Goal: Task Accomplishment & Management: Use online tool/utility

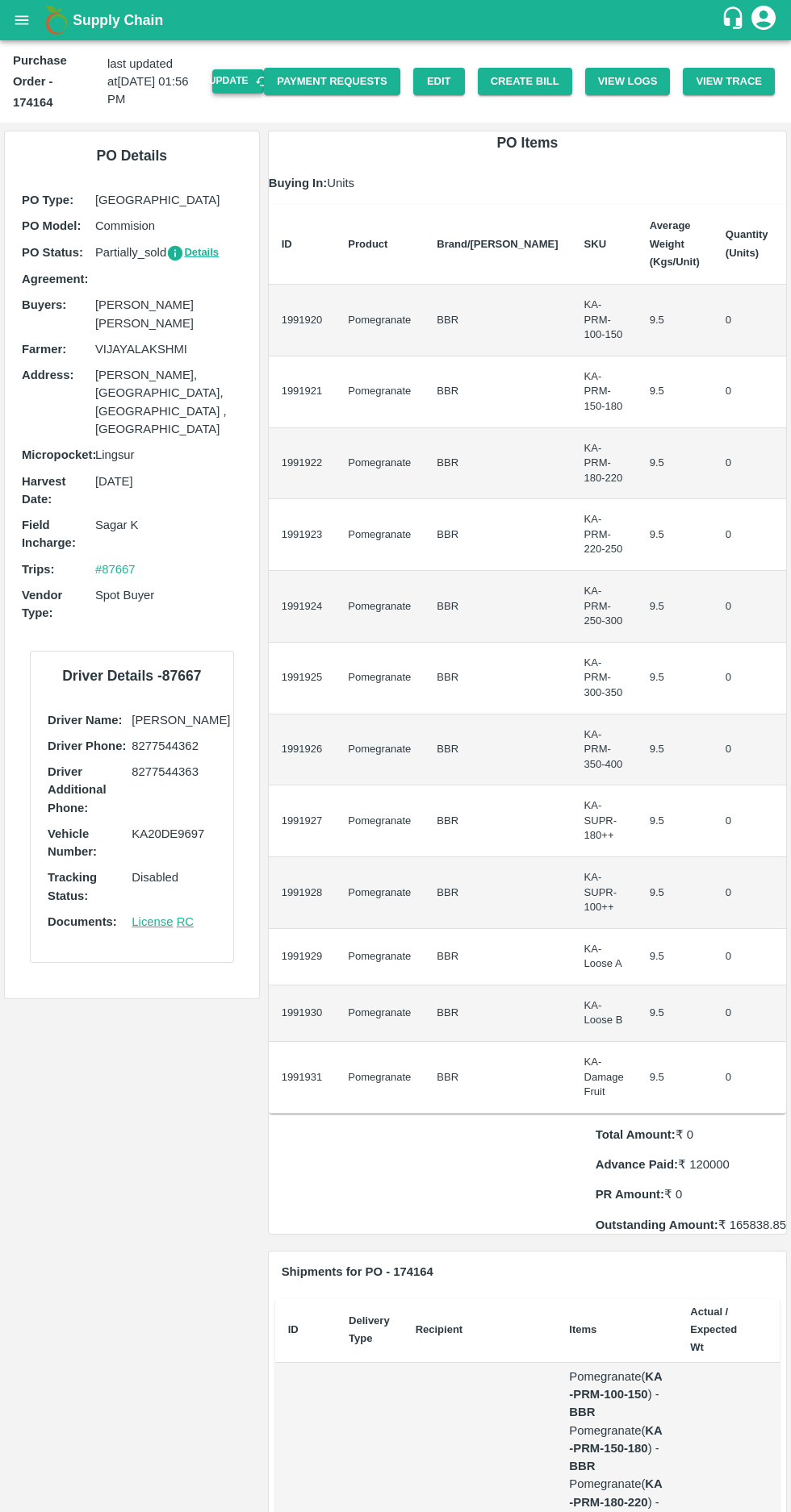
click at [252, 70] on button "Update" at bounding box center [238, 81] width 51 height 24
click at [519, 67] on button "Create Bill" at bounding box center [525, 82] width 95 height 28
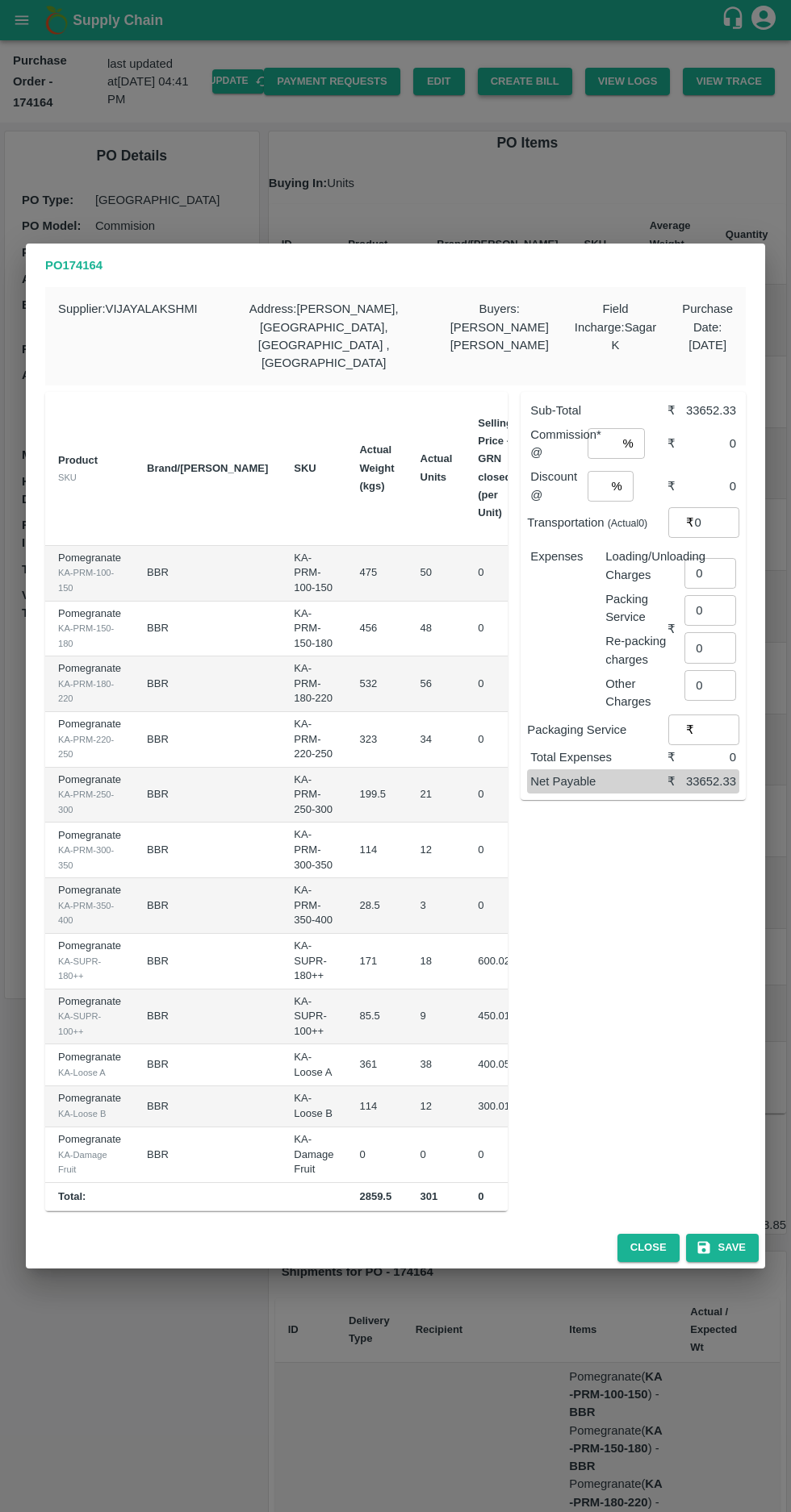
scroll to position [0, 169]
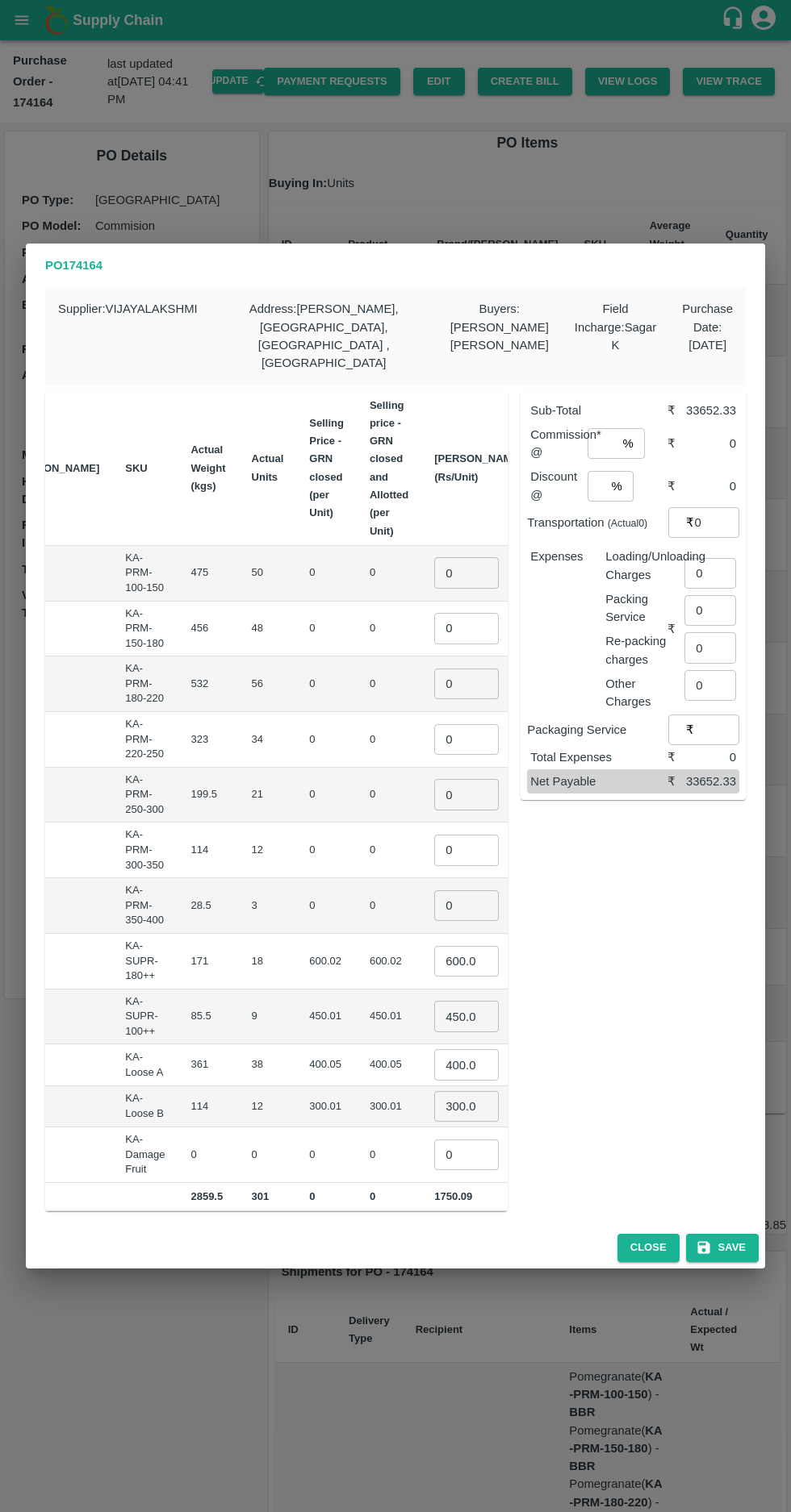
click at [434, 557] on input "0" at bounding box center [467, 573] width 64 height 30
type input "650"
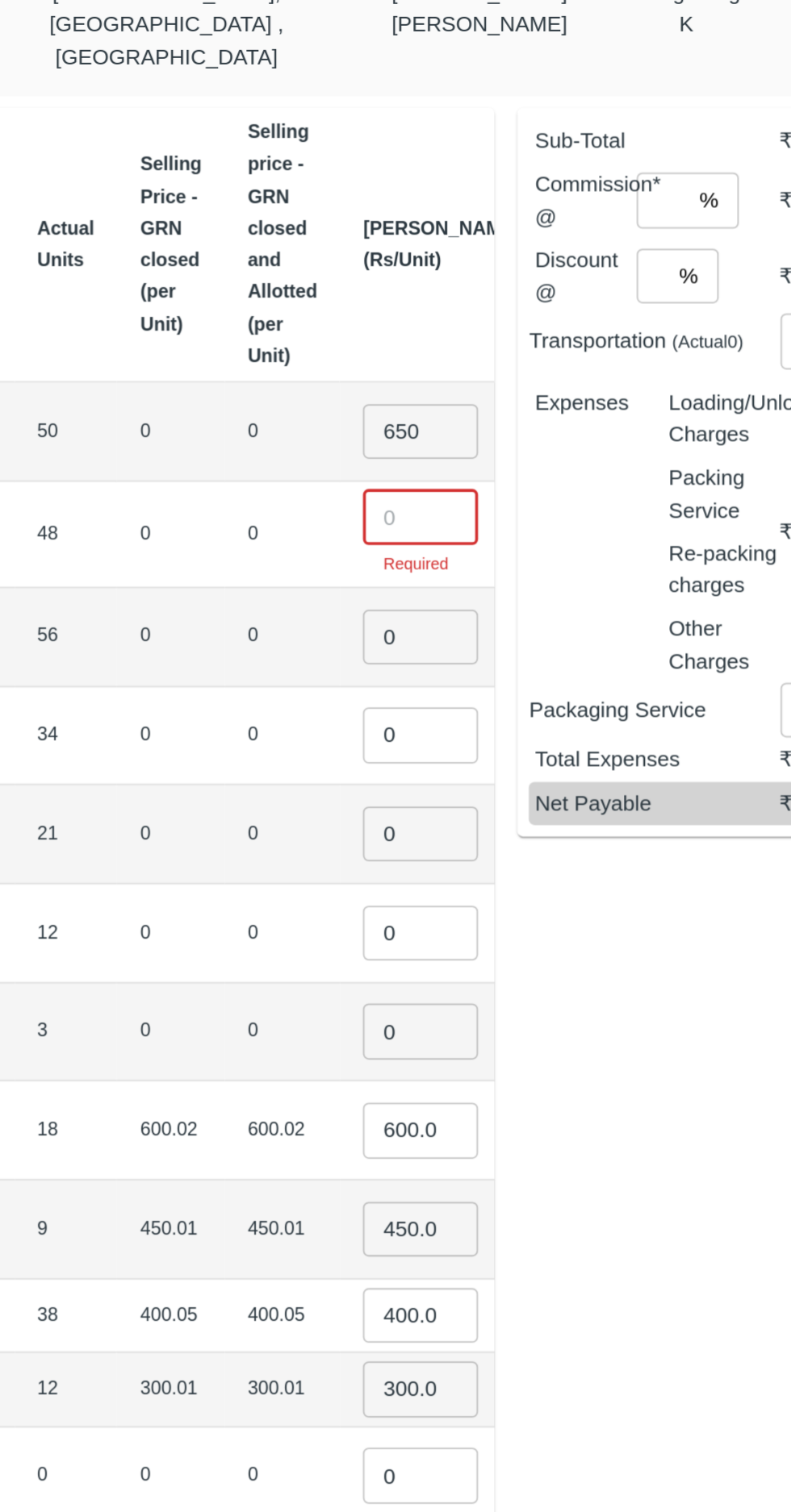
click at [434, 604] on input "number" at bounding box center [467, 619] width 64 height 30
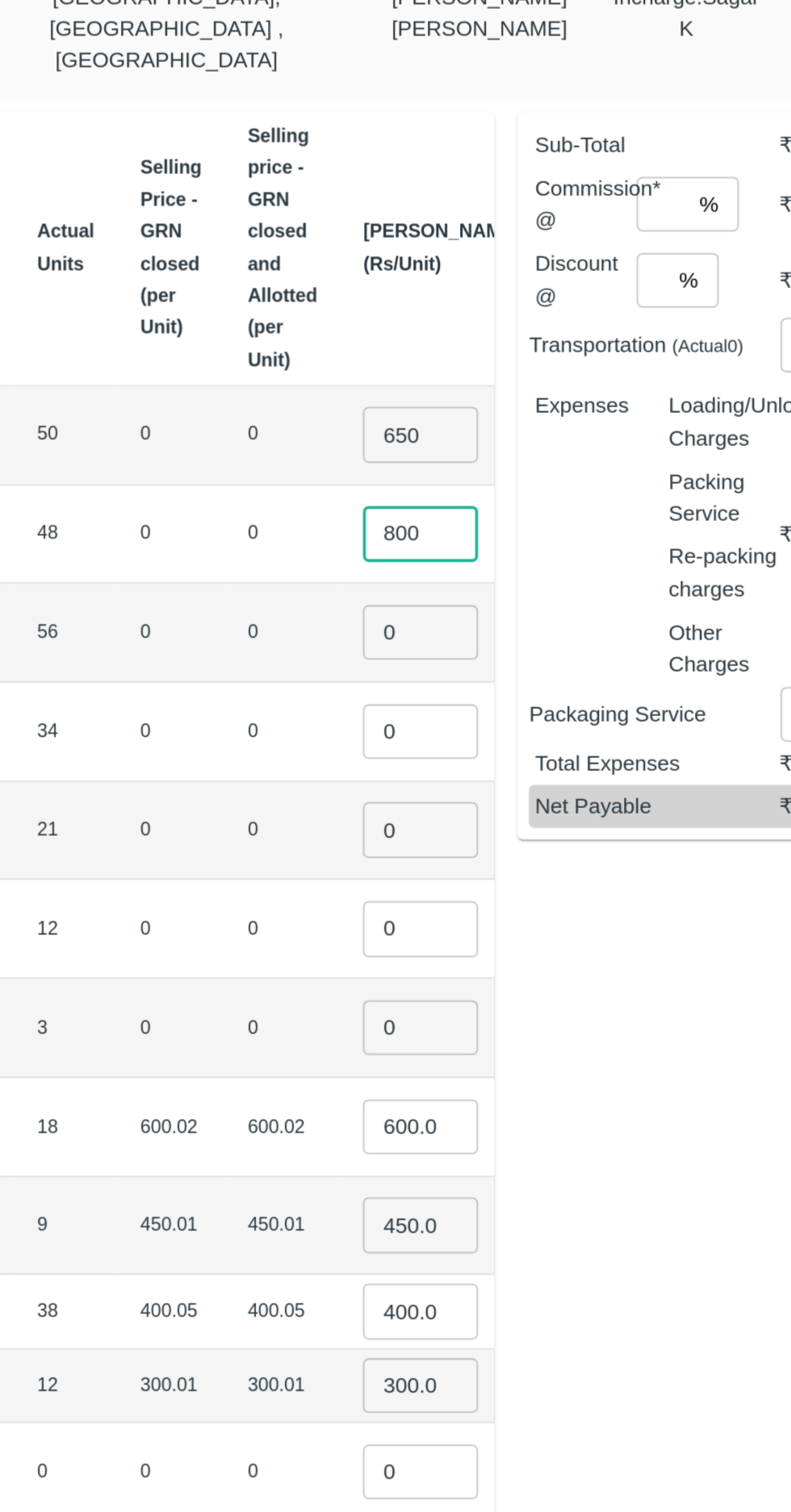
type input "800"
type input "900"
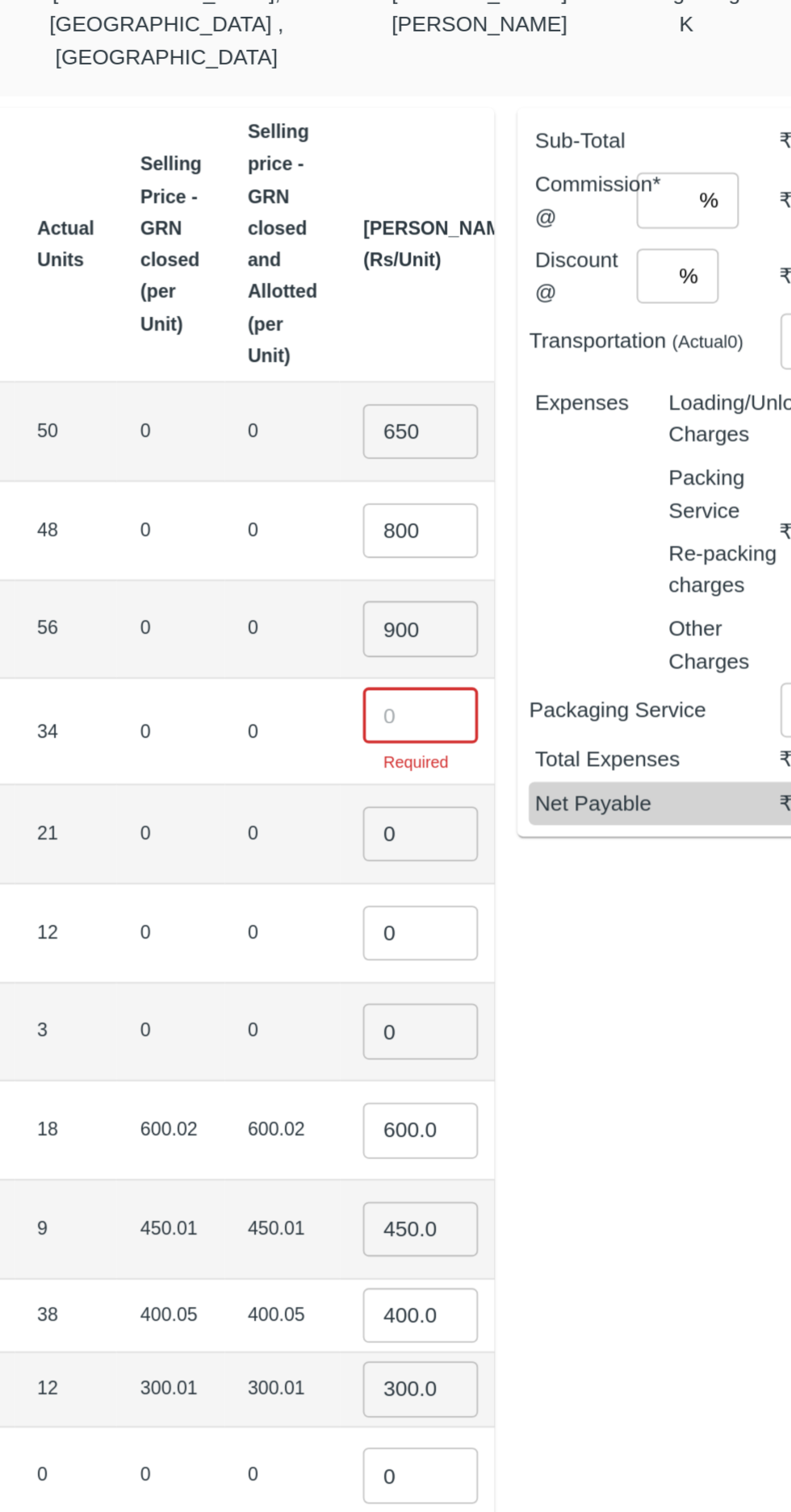
click at [434, 715] on input "number" at bounding box center [467, 730] width 64 height 30
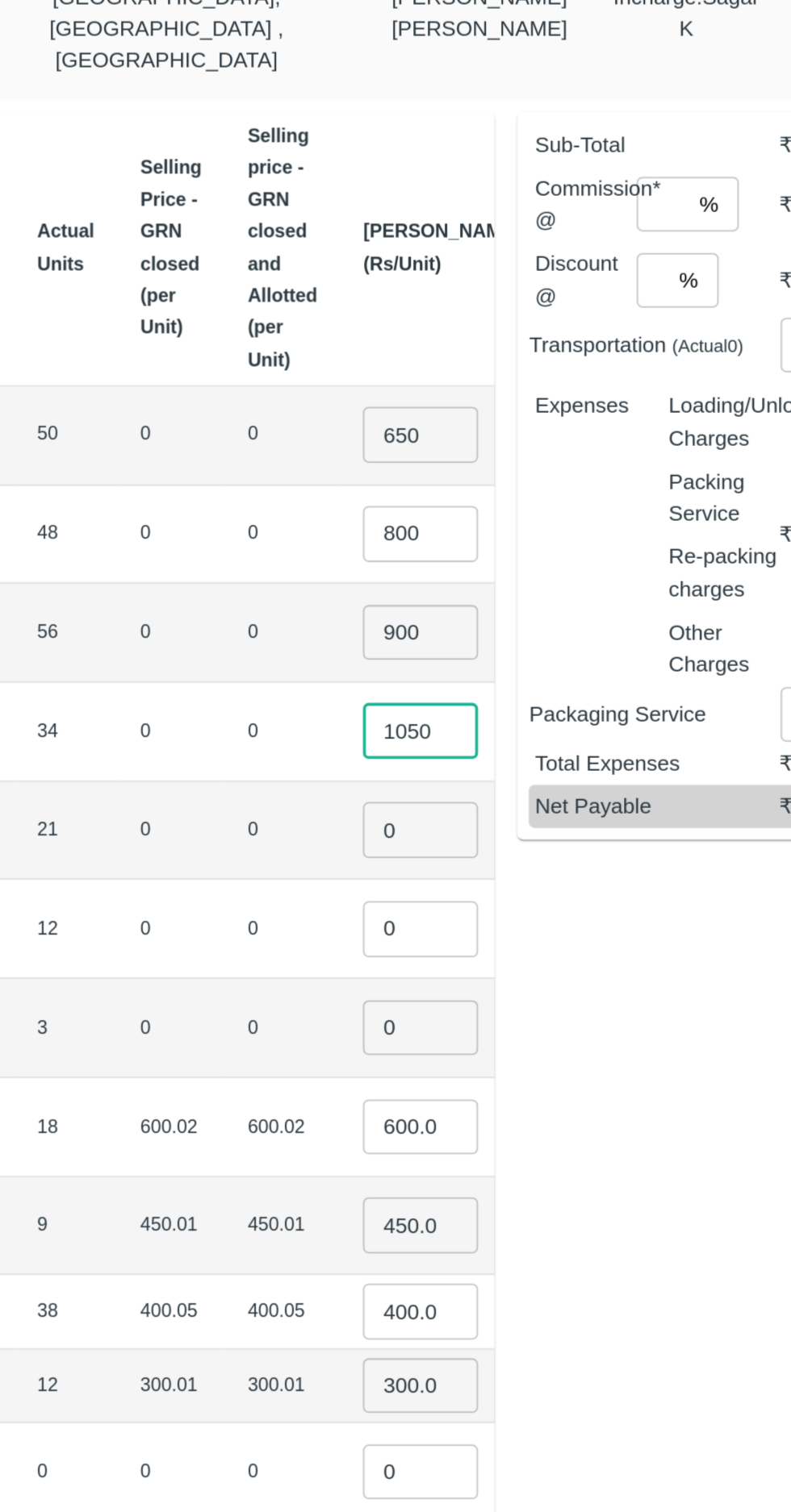
type input "1050"
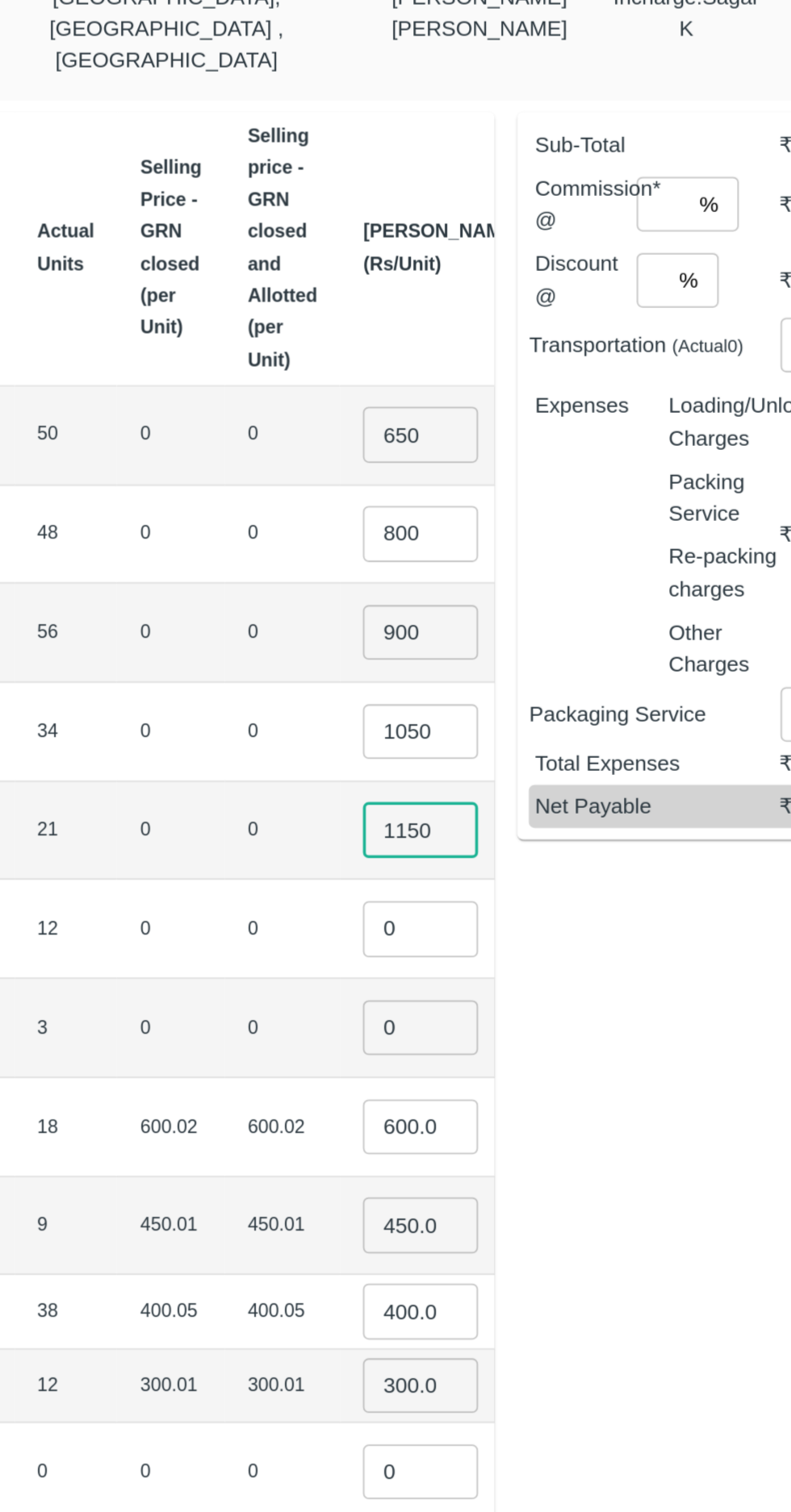
type input "1150"
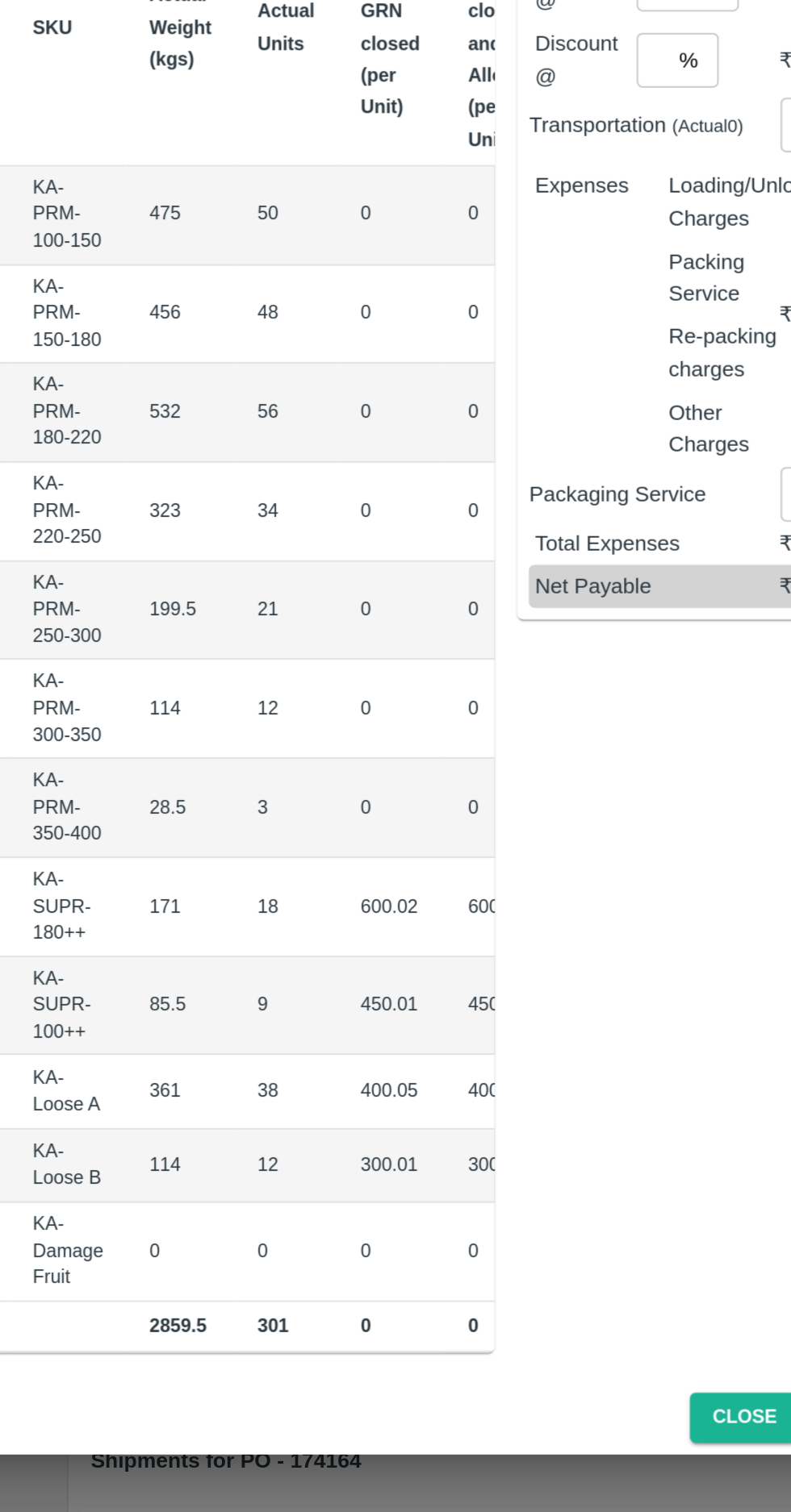
scroll to position [0, 170]
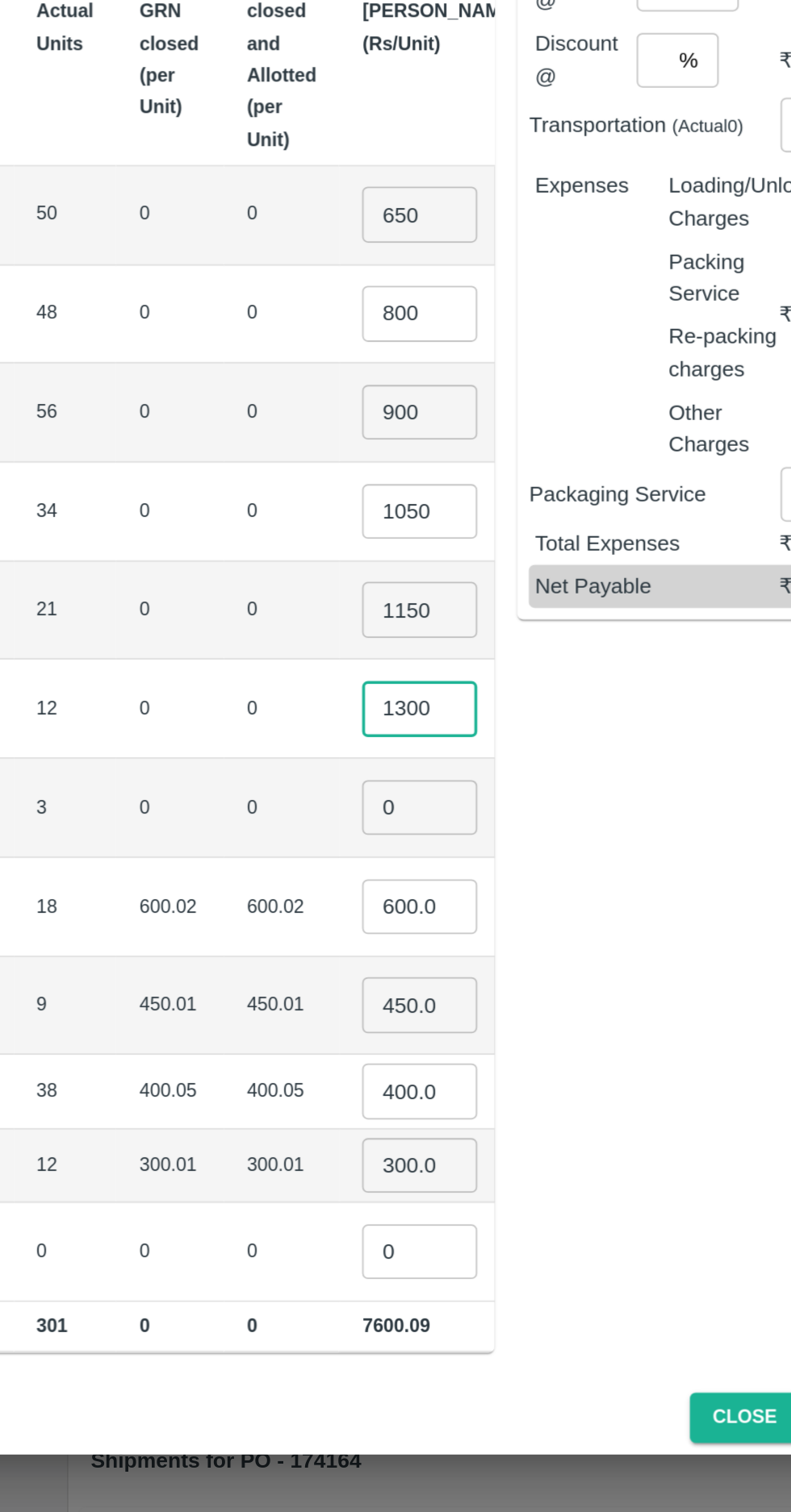
type input "1300"
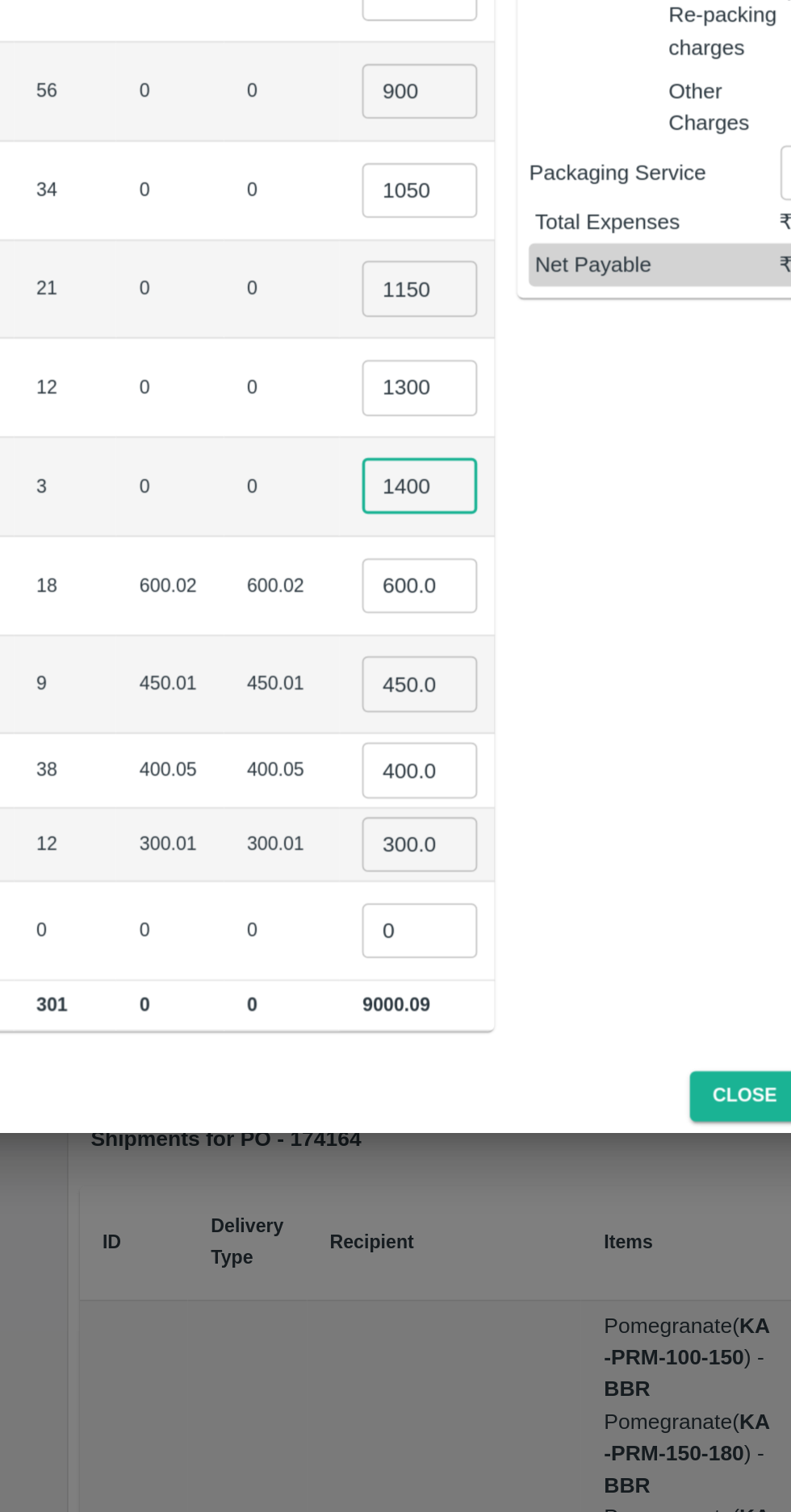
type input "1400"
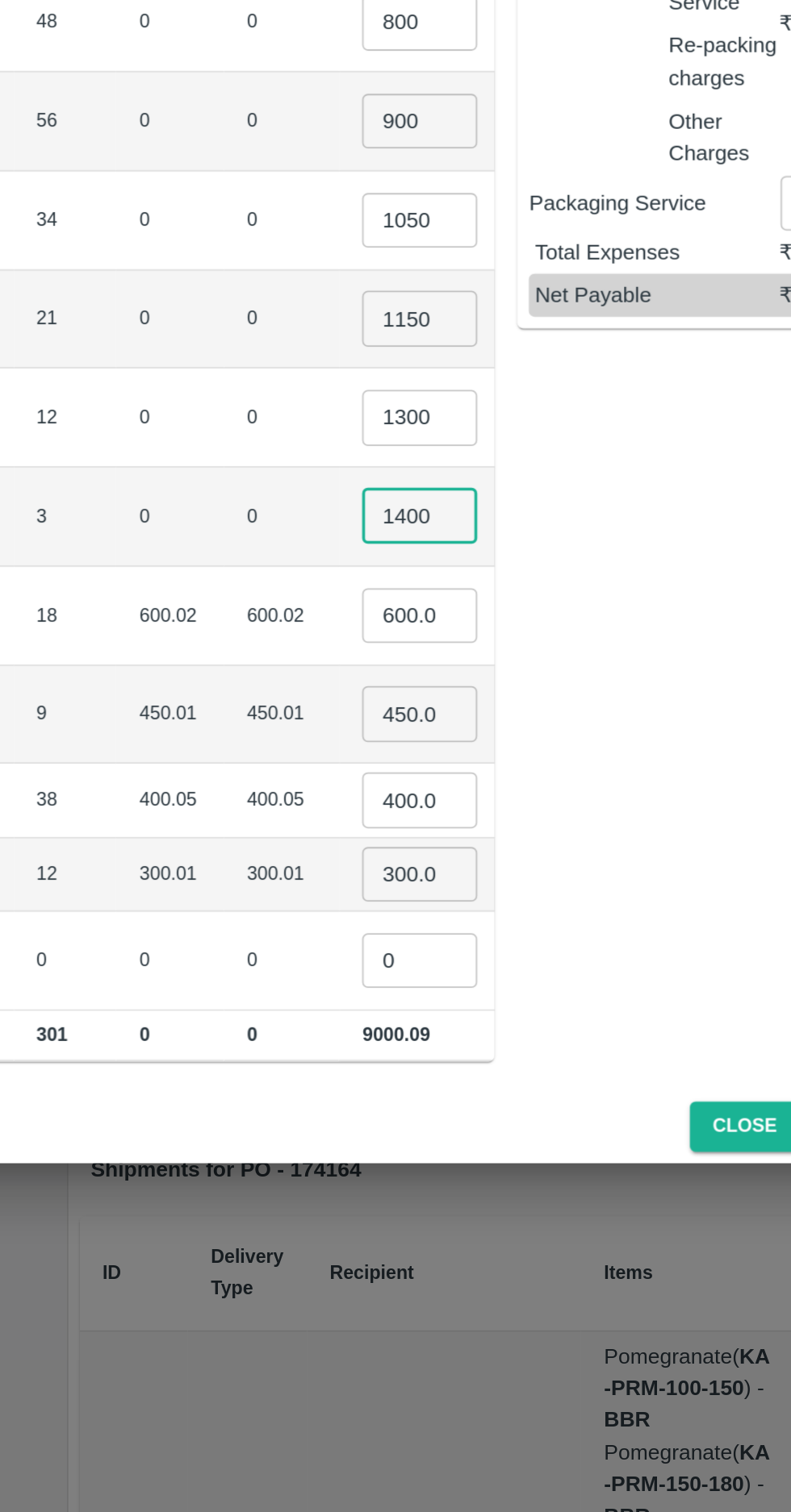
click at [433, 946] on input "600.02" at bounding box center [466, 961] width 64 height 30
click at [433, 1001] on input "450.015" at bounding box center [466, 1016] width 64 height 30
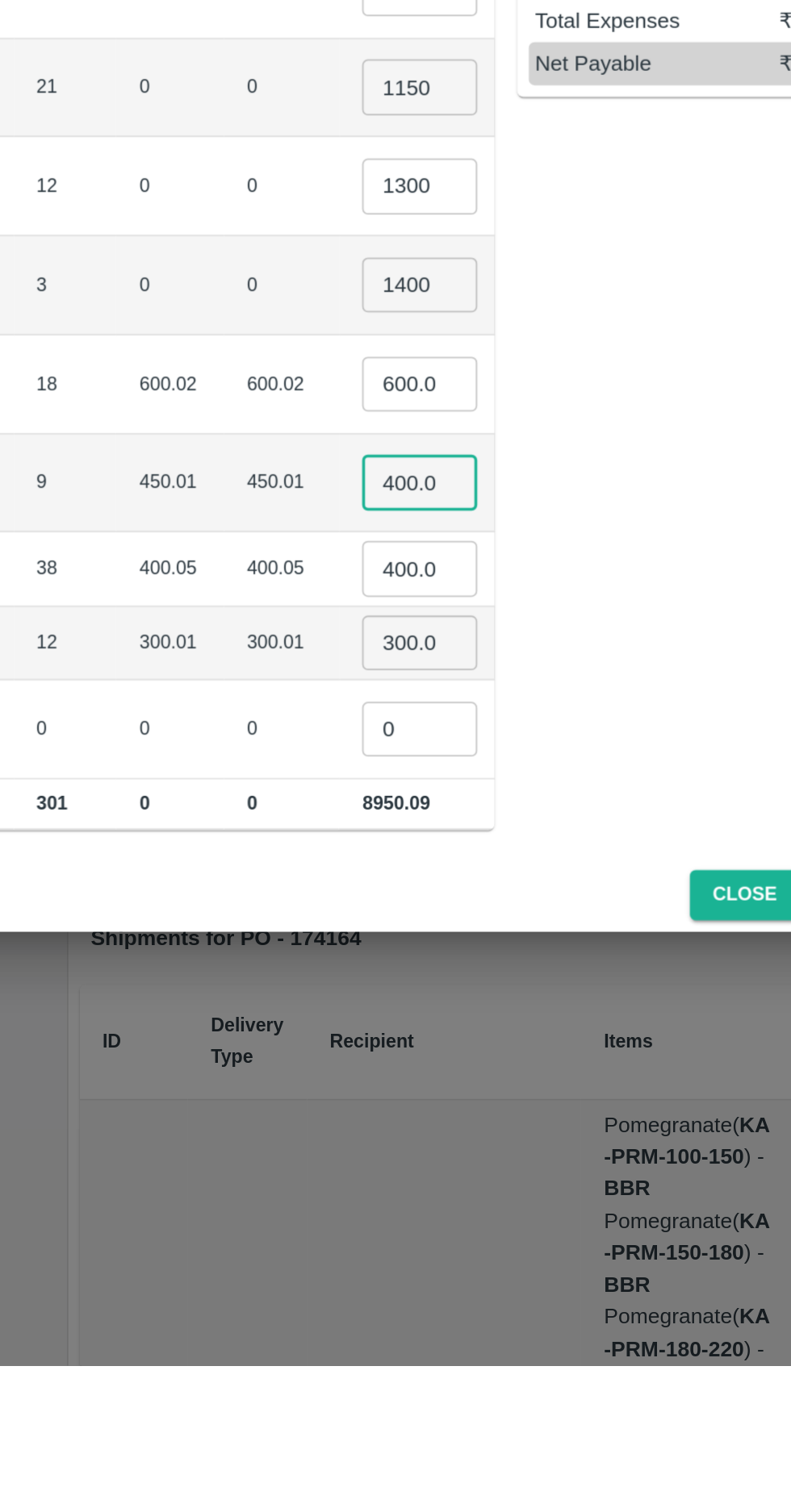
type input "400.015"
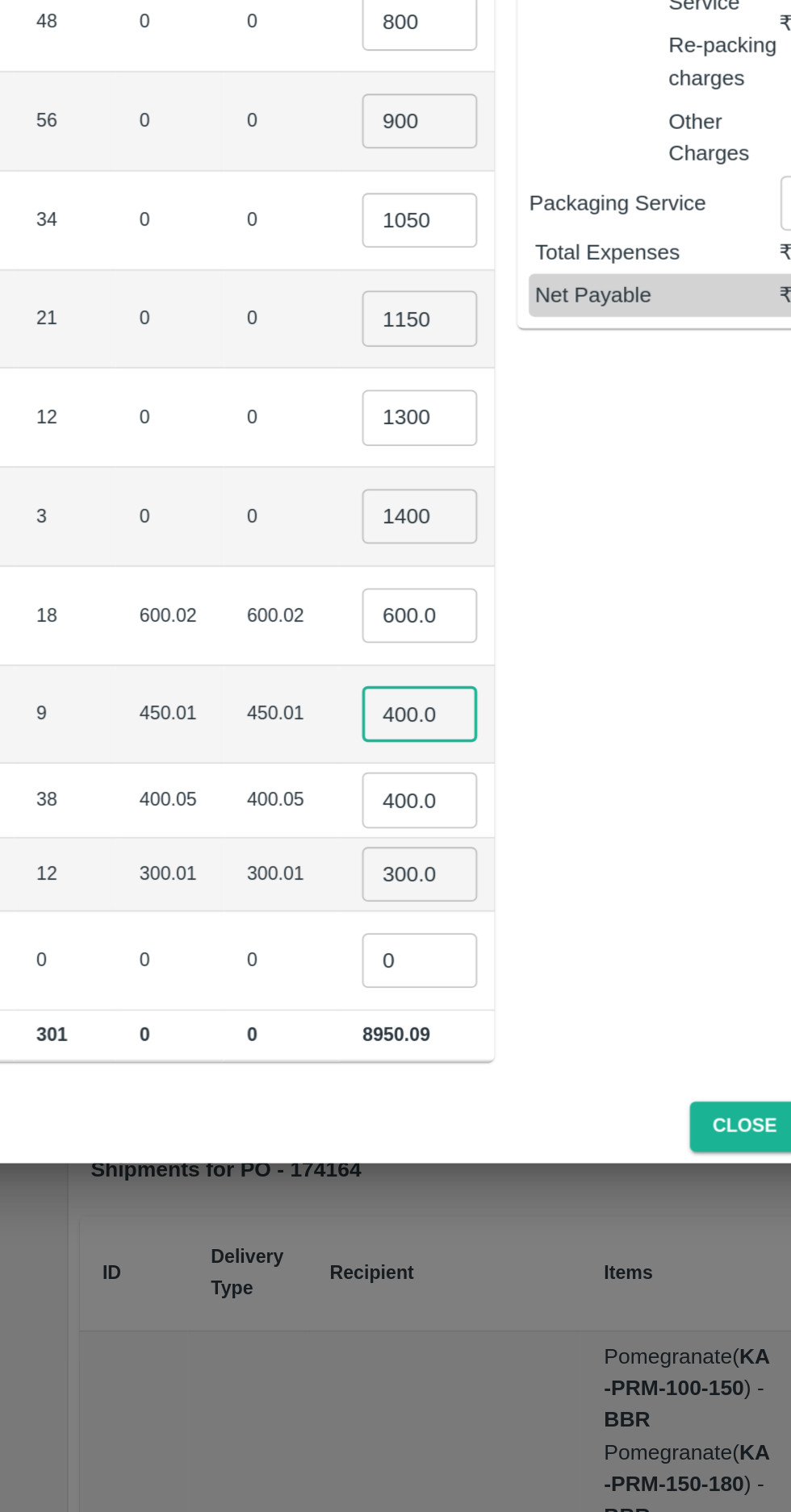
click at [433, 1049] on input "400.045" at bounding box center [466, 1065] width 64 height 30
type input "450.045"
click at [433, 1139] on input "0" at bounding box center [466, 1155] width 64 height 30
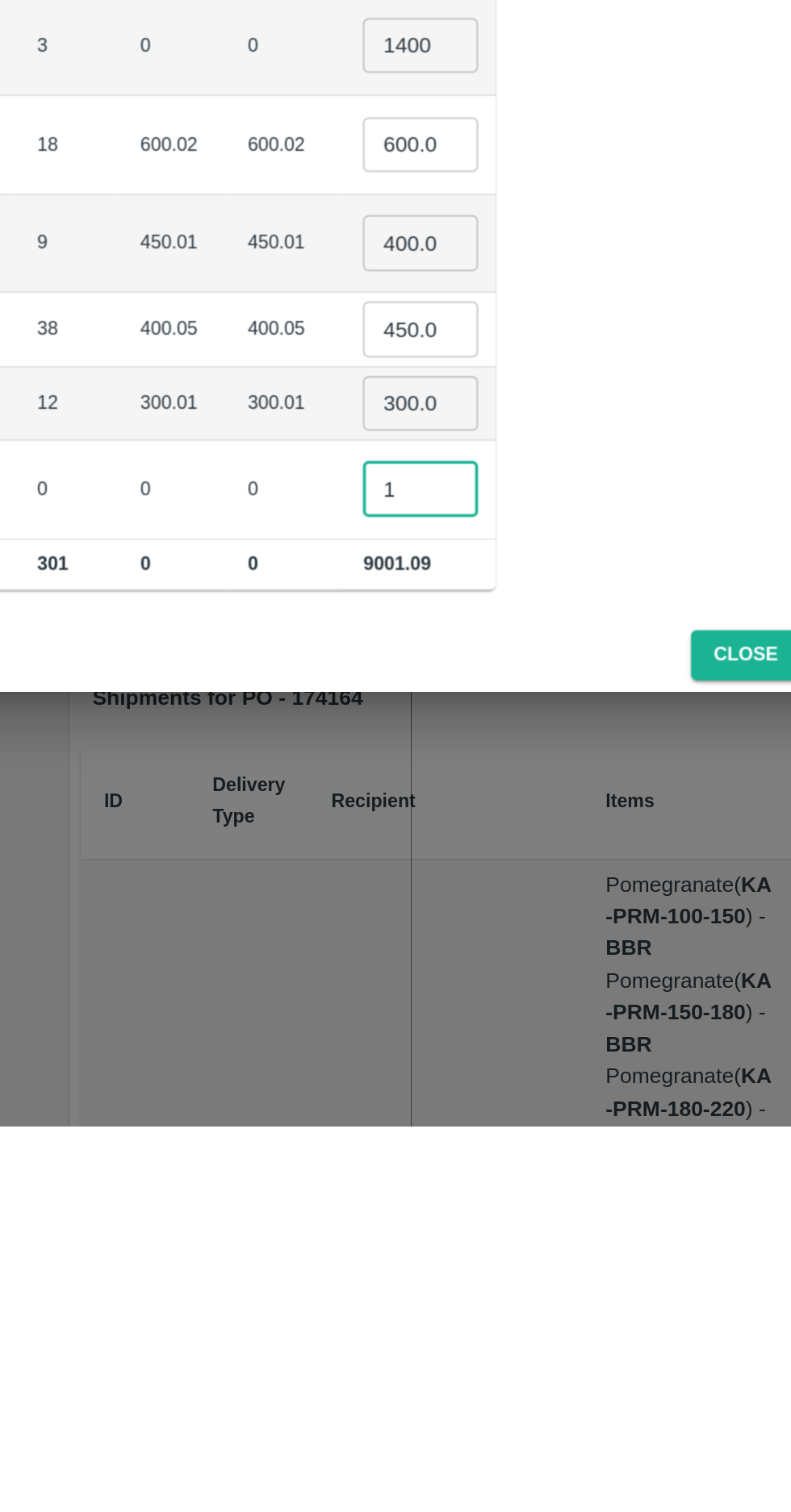
type input "1"
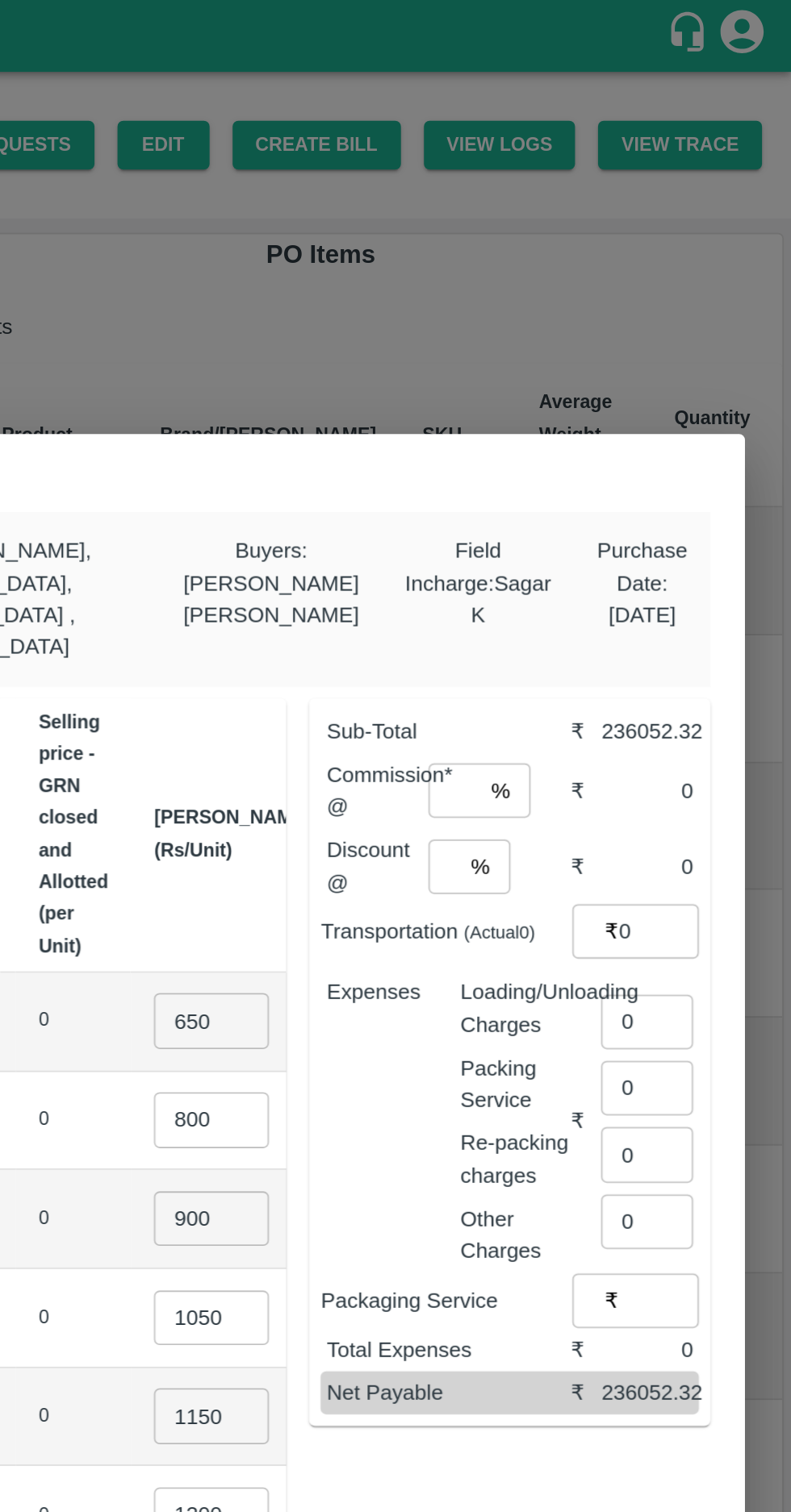
click at [602, 428] on input "number" at bounding box center [601, 444] width 29 height 30
type input "8"
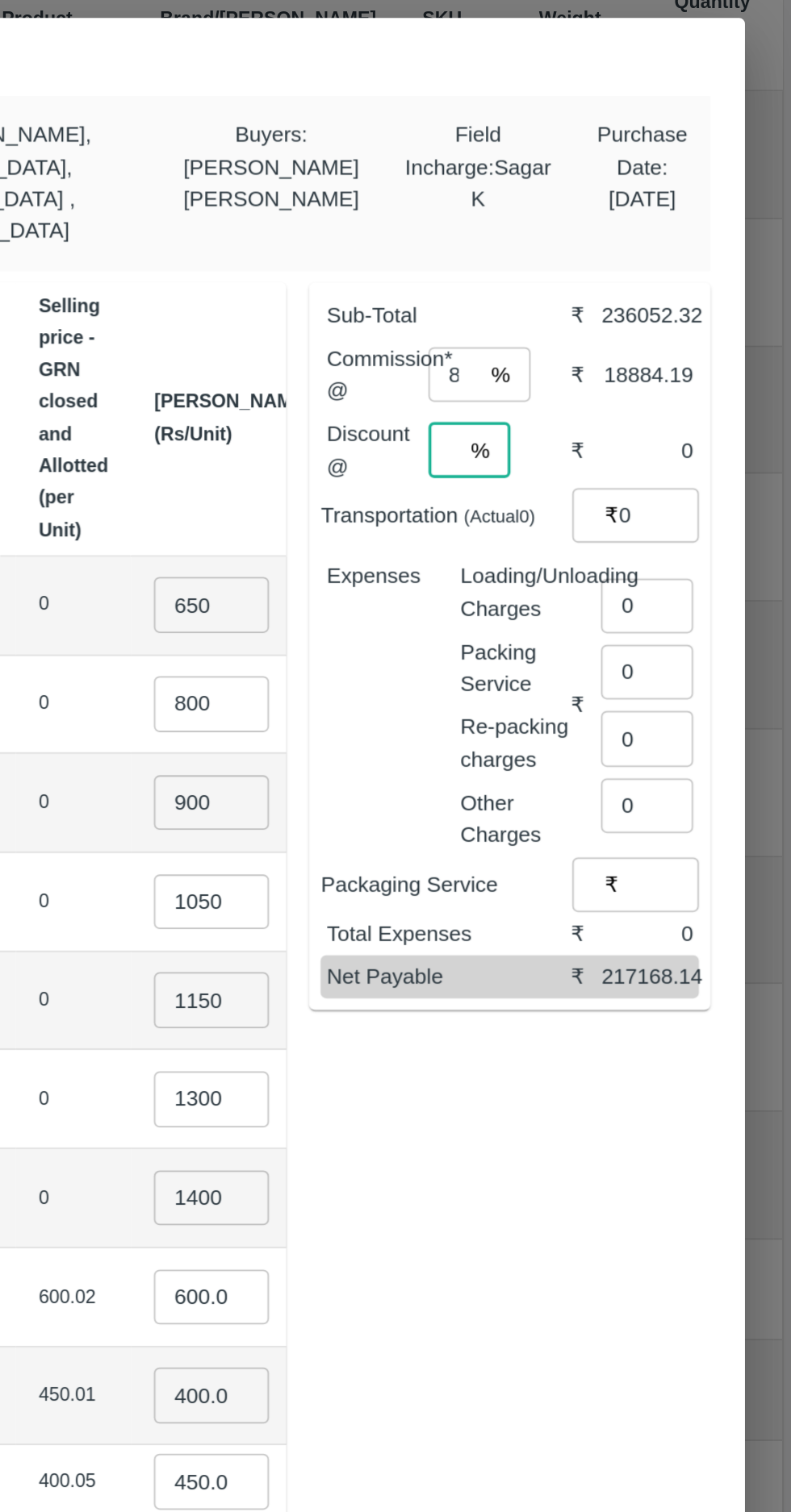
type input "0"
click at [699, 558] on input "0" at bounding box center [709, 574] width 51 height 30
click at [710, 559] on input "0" at bounding box center [709, 574] width 51 height 30
click at [700, 548] on input "number" at bounding box center [713, 563] width 59 height 30
type input "900"
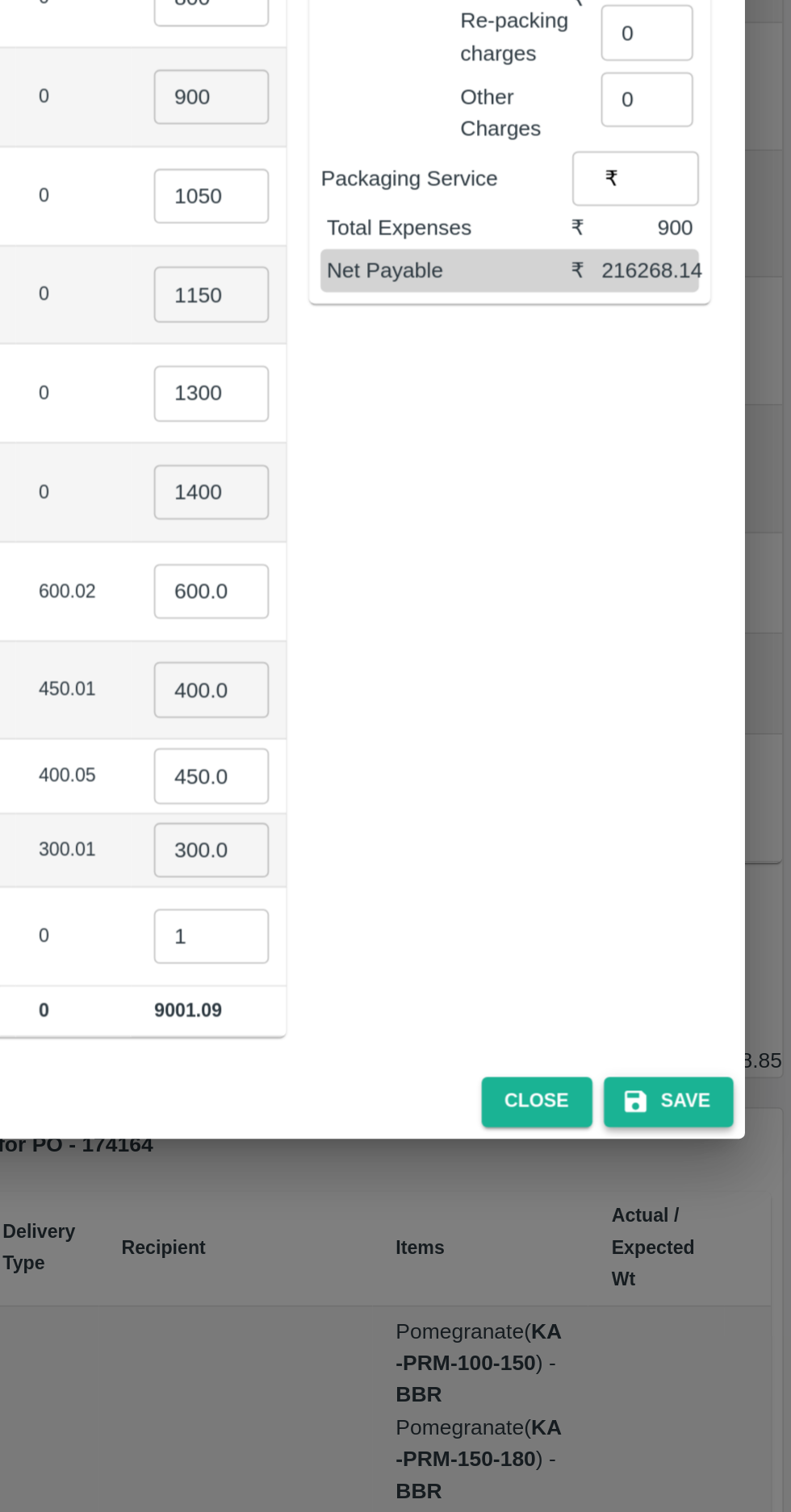
click at [734, 1234] on button "Save" at bounding box center [722, 1248] width 73 height 28
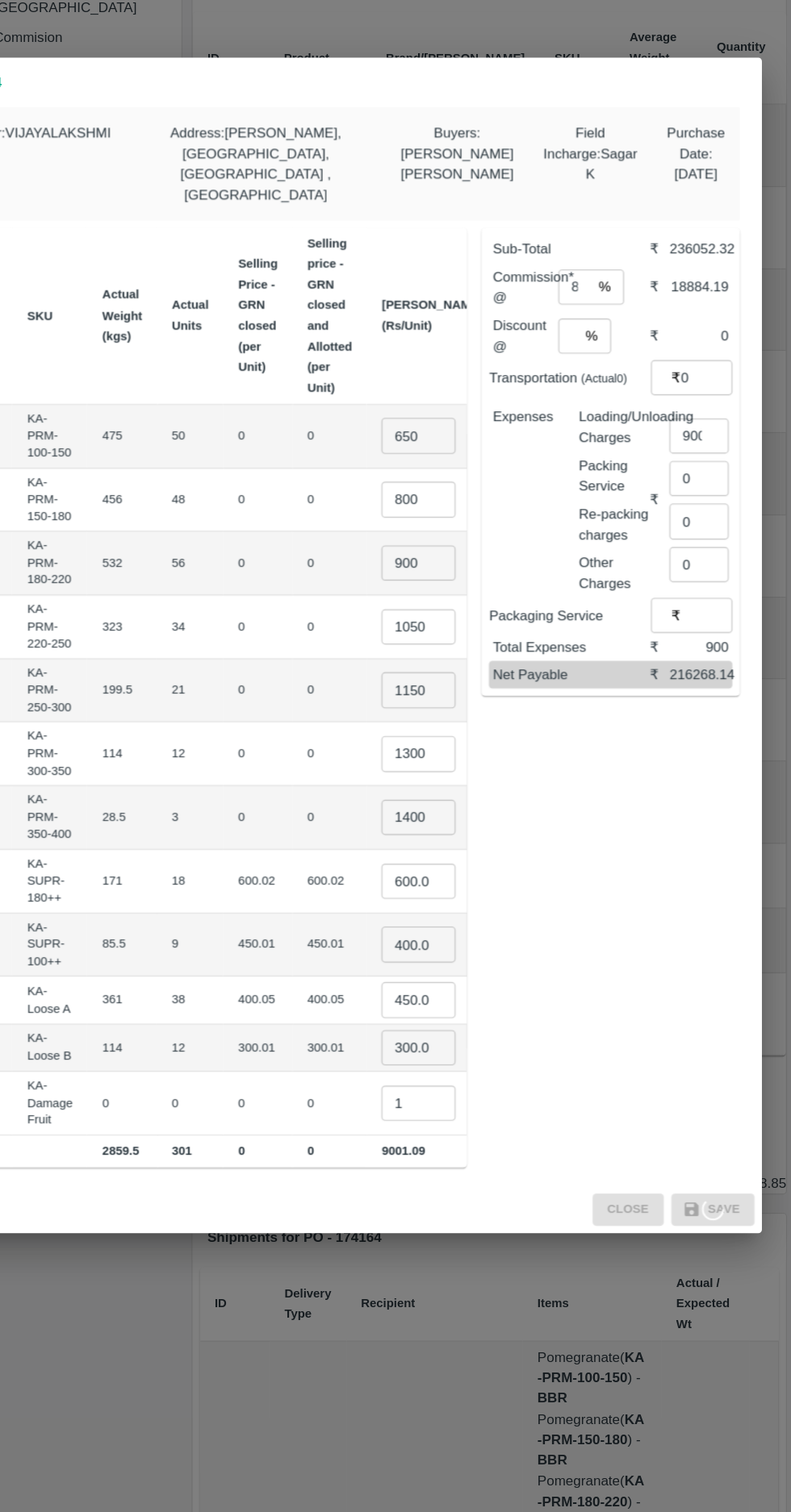
scroll to position [0, 0]
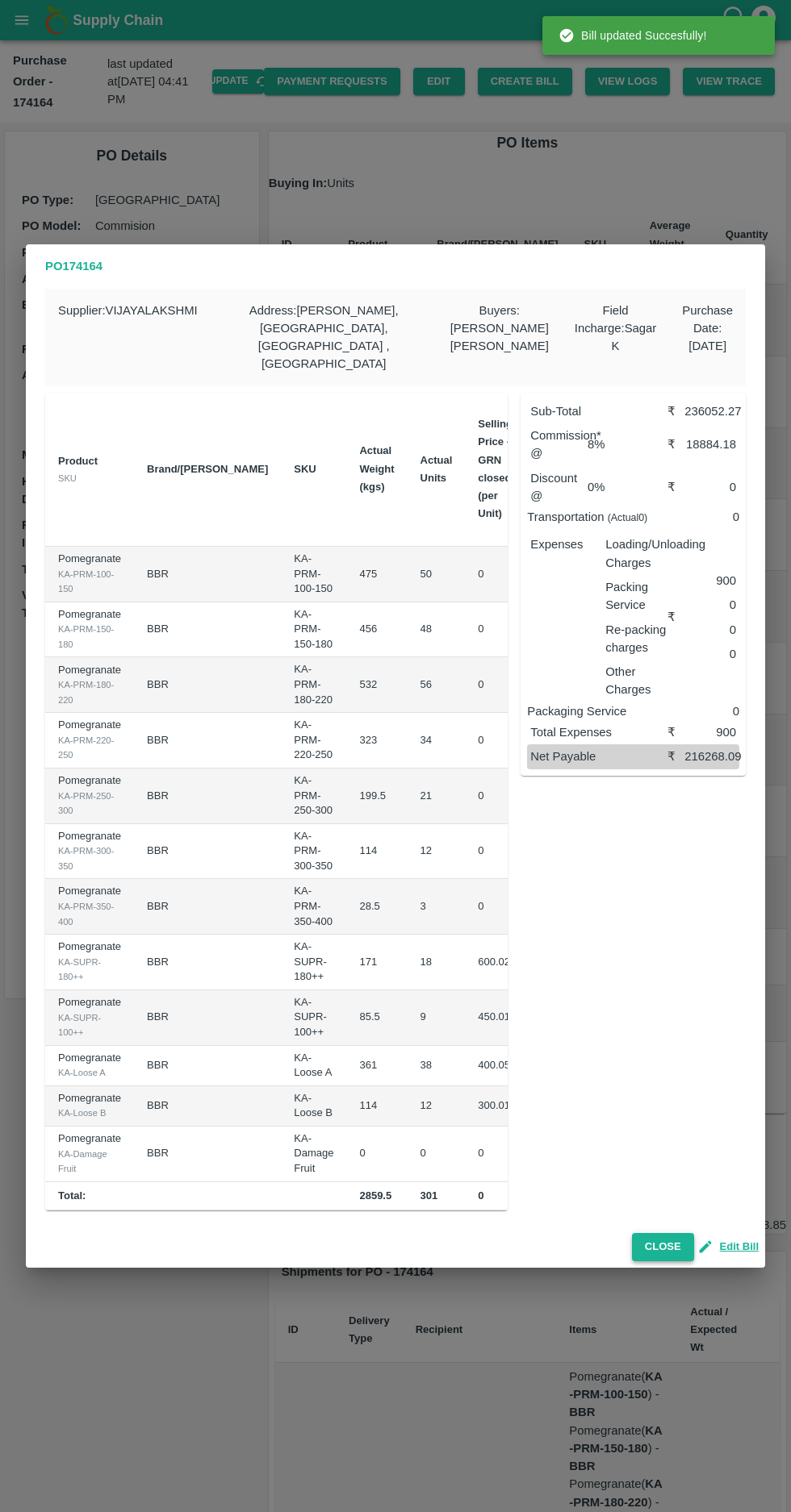
click at [652, 1233] on button "Close" at bounding box center [663, 1248] width 63 height 28
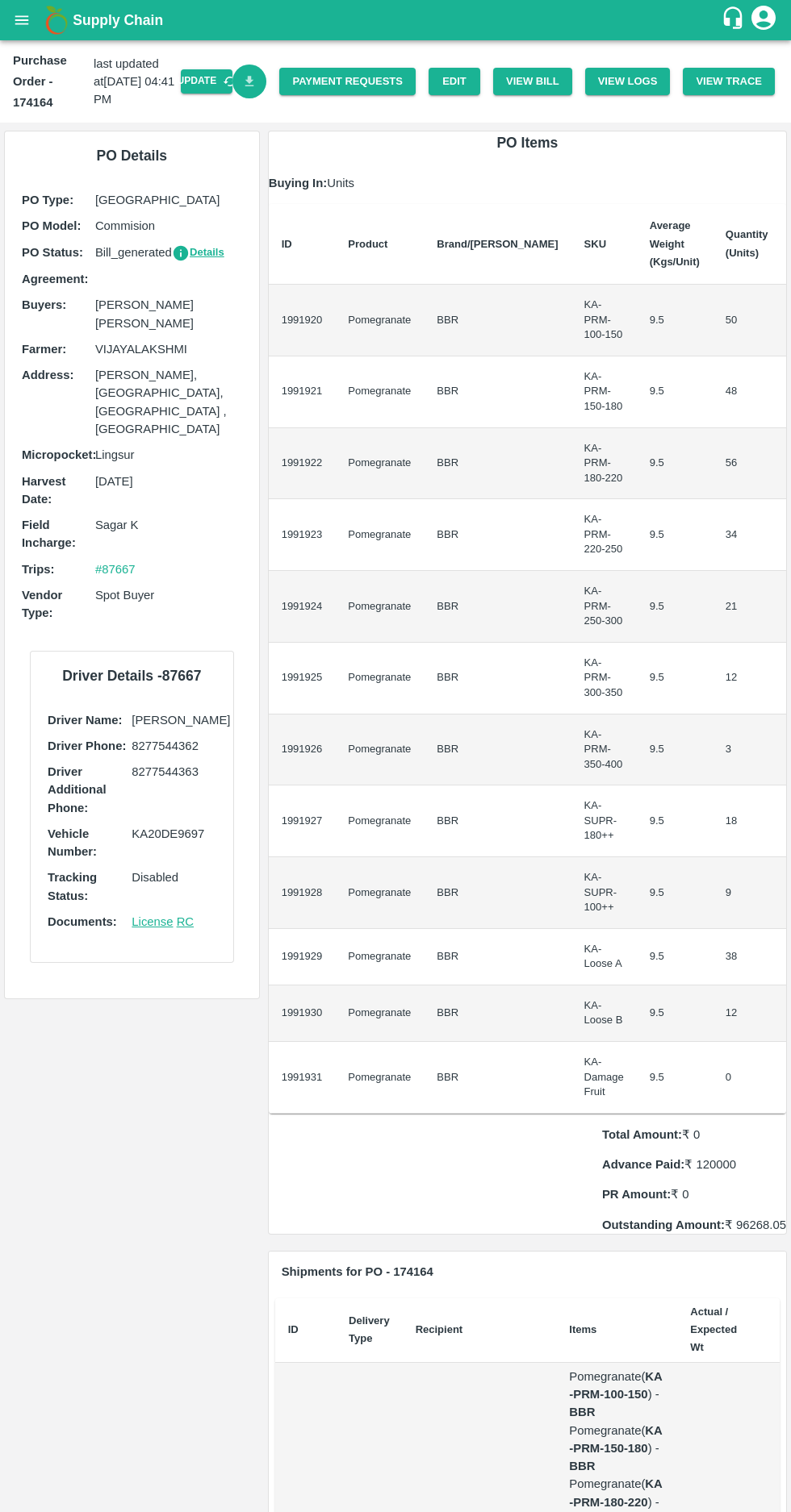
click at [254, 81] on icon "Download Bill" at bounding box center [249, 81] width 9 height 10
